Goal: Information Seeking & Learning: Learn about a topic

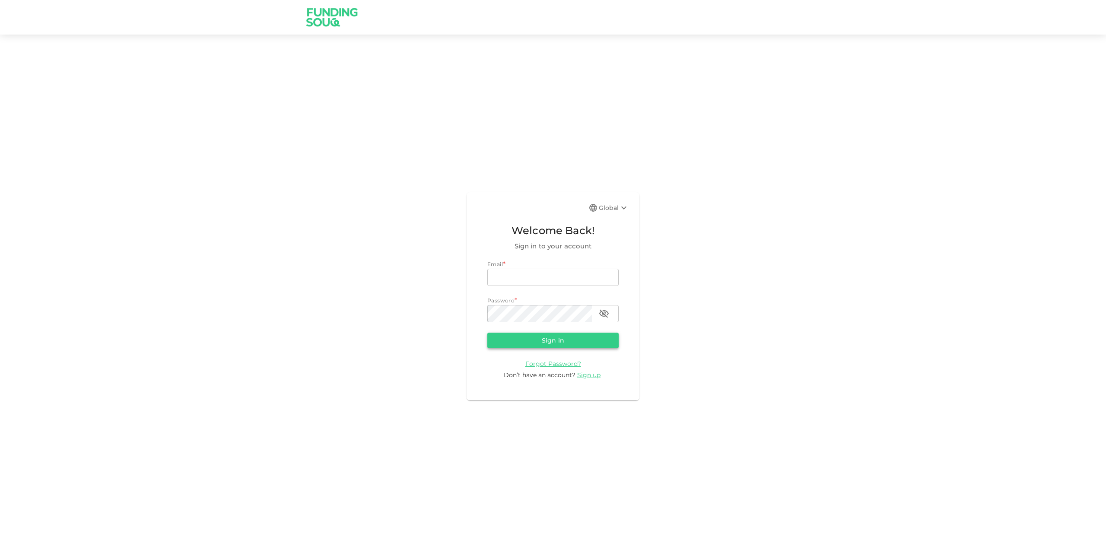
type input "qasimshah.99@gmail.com"
click at [528, 343] on button "Sign in" at bounding box center [552, 341] width 131 height 16
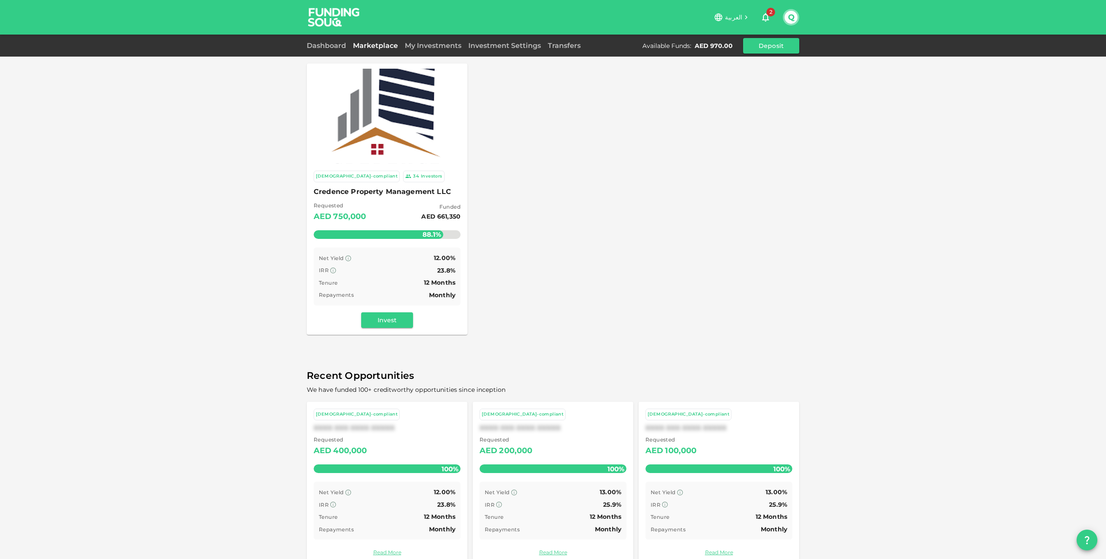
click at [405, 144] on img at bounding box center [386, 115] width 143 height 143
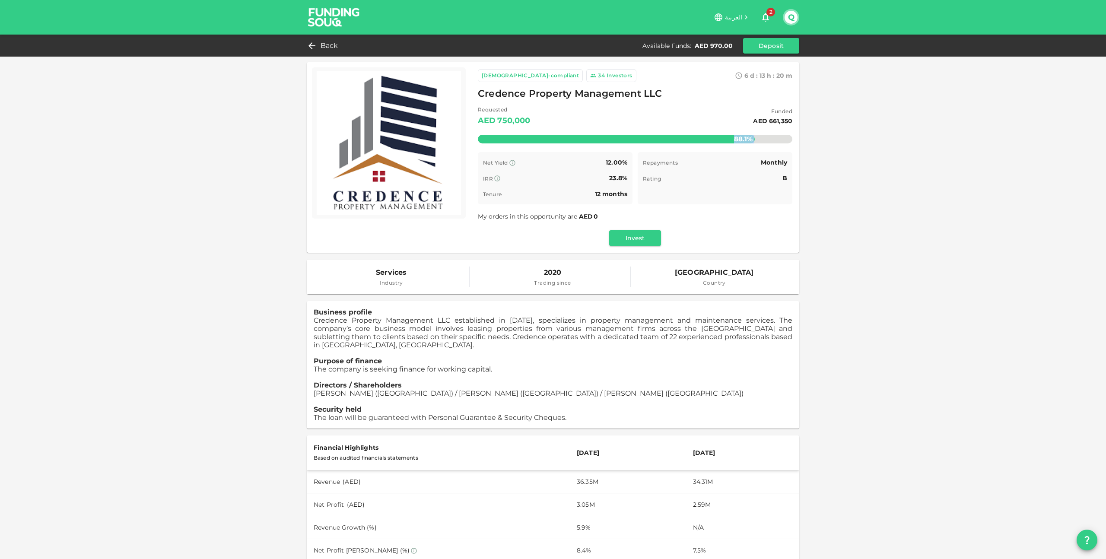
drag, startPoint x: 767, startPoint y: 121, endPoint x: 793, endPoint y: 121, distance: 26.4
click at [793, 121] on div "Sharia-compliant 34 Investors 6 d : 13 h : 20 m 55 Credence Property Management…" at bounding box center [635, 157] width 328 height 191
drag, startPoint x: 793, startPoint y: 121, endPoint x: 747, endPoint y: 121, distance: 46.2
click at [747, 121] on div "Sharia-compliant 34 Investors 6 d : 13 h : 20 m 54 Credence Property Management…" at bounding box center [635, 157] width 328 height 191
click at [849, 128] on div "Sharia-compliant 34 Investors 6 d : 13 h : 20 m 50 Credence Property Management…" at bounding box center [553, 495] width 1106 height 991
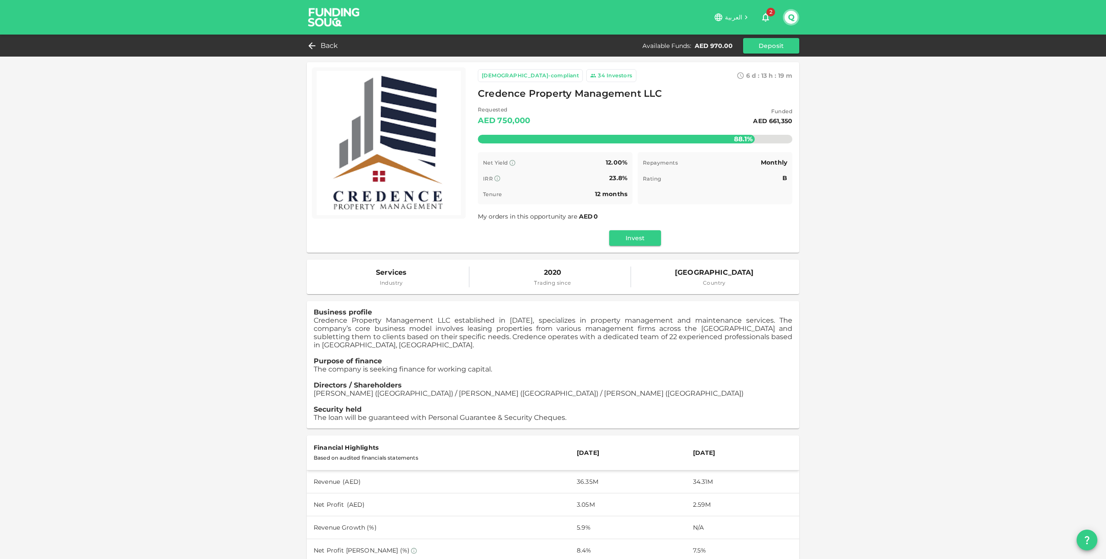
click at [974, 135] on div "Sharia-compliant 34 Investors 6 d : 13 h : 19 m 59 Credence Property Management…" at bounding box center [553, 495] width 1106 height 991
click at [955, 123] on div "Sharia-compliant 35 Investors 6 d : 13 h : 19 m 15 Credence Property Management…" at bounding box center [553, 495] width 1106 height 991
